Goal: Information Seeking & Learning: Learn about a topic

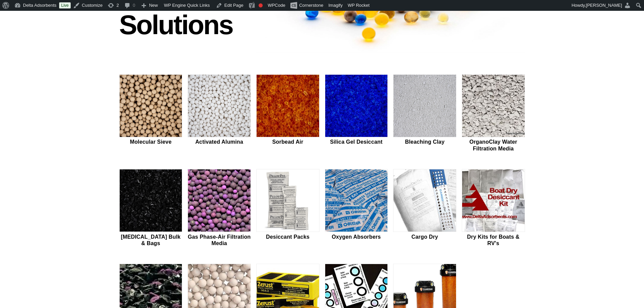
scroll to position [158, 0]
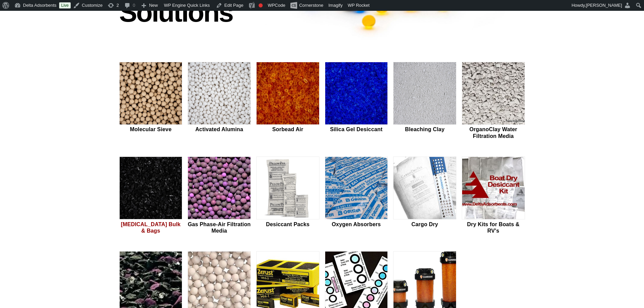
click at [138, 183] on img at bounding box center [151, 188] width 63 height 63
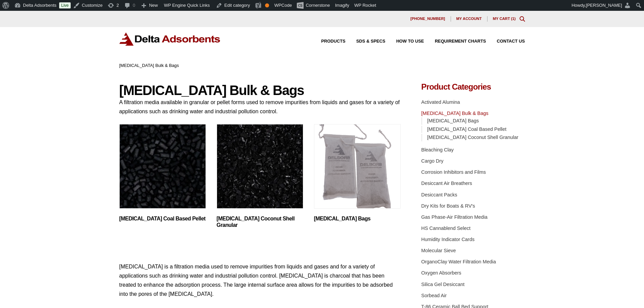
click at [371, 158] on img "Visit product category Activated Carbon Bags" at bounding box center [357, 166] width 87 height 84
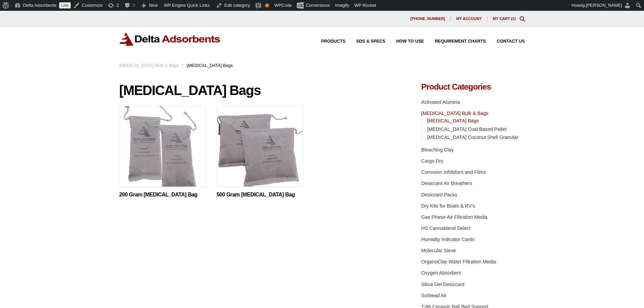
click at [233, 165] on img at bounding box center [260, 148] width 87 height 84
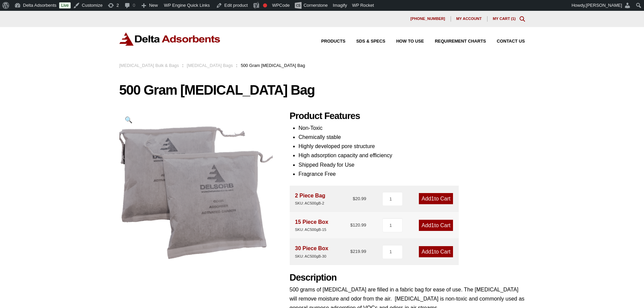
click at [164, 41] on img at bounding box center [169, 38] width 101 height 13
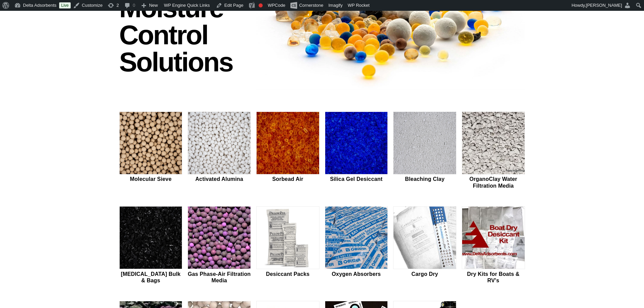
scroll to position [135, 0]
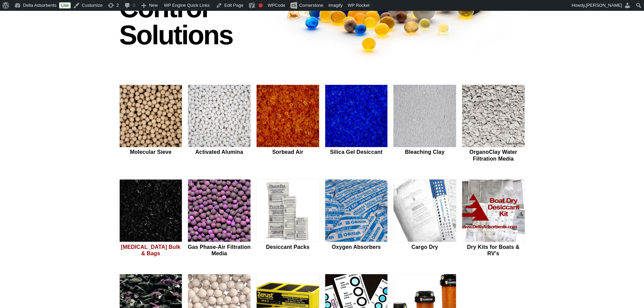
click at [169, 213] on img at bounding box center [151, 210] width 63 height 63
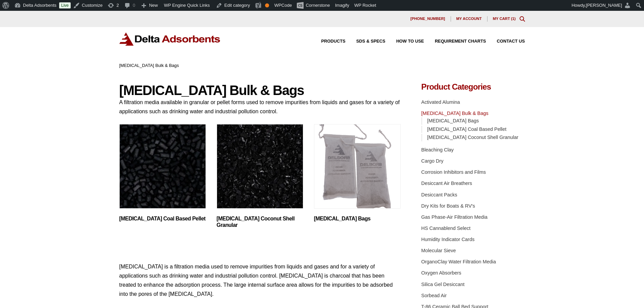
click at [187, 191] on img "Visit product category Activated Carbon Coal Based Pellet" at bounding box center [162, 166] width 87 height 84
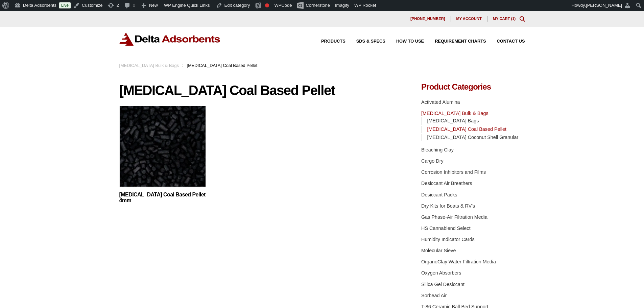
click at [179, 168] on img at bounding box center [162, 148] width 87 height 84
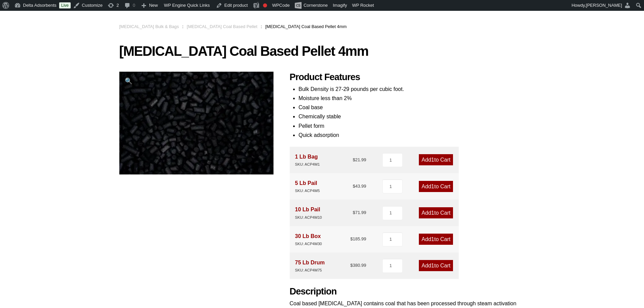
scroll to position [23, 0]
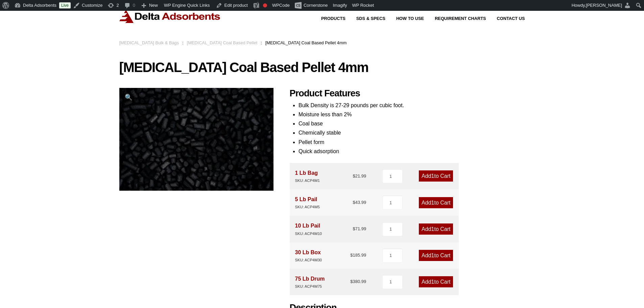
click at [179, 19] on img at bounding box center [169, 16] width 101 height 13
